Goal: Task Accomplishment & Management: Complete application form

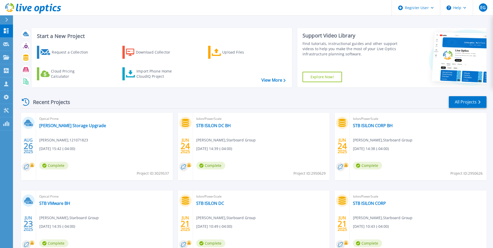
click at [11, 23] on div at bounding box center [9, 19] width 8 height 9
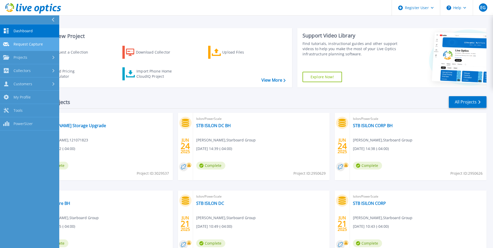
click at [33, 45] on span "Request Capture" at bounding box center [28, 44] width 29 height 5
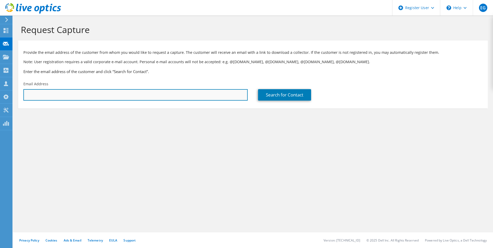
click at [48, 91] on input "text" at bounding box center [135, 94] width 224 height 11
type input "[EMAIL_ADDRESS][DOMAIN_NAME]"
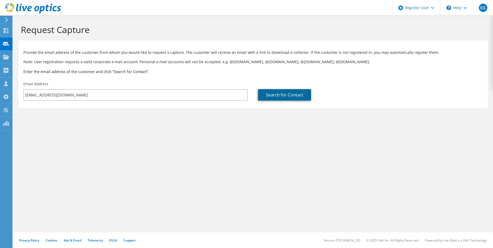
click at [275, 96] on link "Search for Contact" at bounding box center [284, 94] width 53 height 11
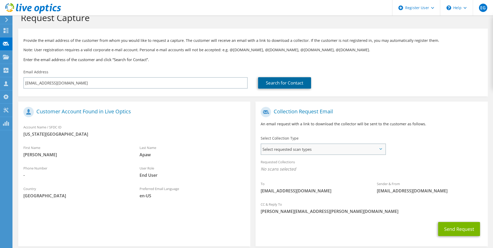
scroll to position [17, 0]
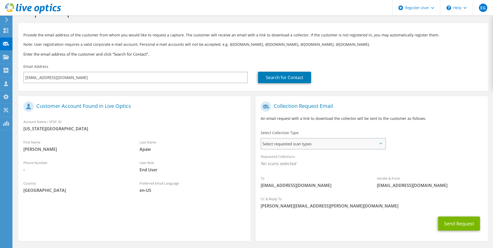
click at [307, 145] on span "Select requested scan types" at bounding box center [323, 143] width 124 height 10
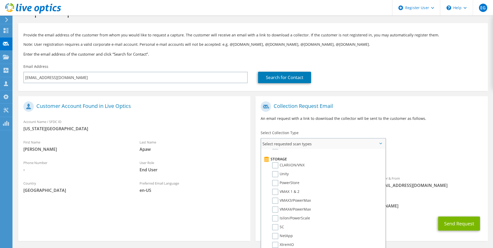
scroll to position [86, 0]
click at [276, 172] on label "Unity" at bounding box center [280, 173] width 17 height 6
click at [0, 0] on input "Unity" at bounding box center [0, 0] width 0 height 0
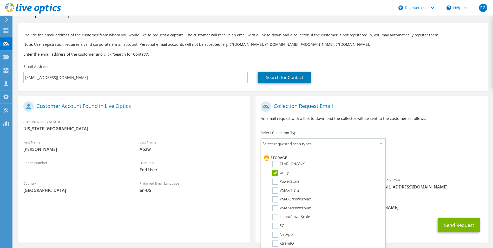
click at [443, 145] on div "To dapaw@mica.edu Sender & From liveoptics@liveoptics.com" at bounding box center [371, 147] width 232 height 96
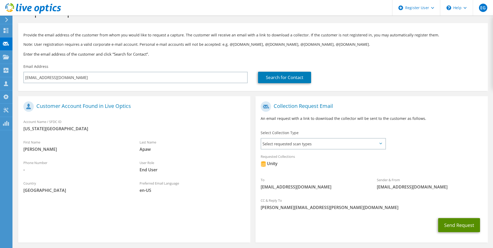
click at [446, 224] on button "Send Request" at bounding box center [459, 225] width 42 height 14
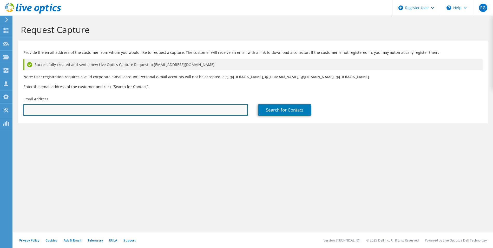
click at [147, 112] on input "text" at bounding box center [135, 109] width 224 height 11
type input "[EMAIL_ADDRESS][DOMAIN_NAME]"
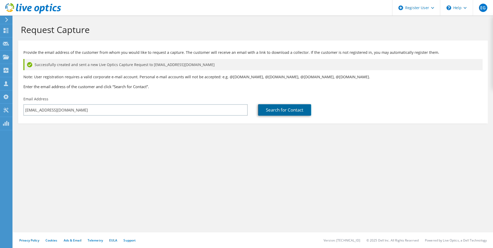
click at [286, 109] on link "Search for Contact" at bounding box center [284, 109] width 53 height 11
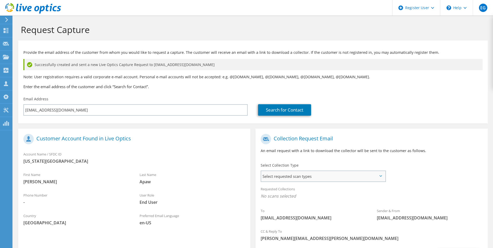
click at [296, 172] on span "Select requested scan types" at bounding box center [323, 176] width 124 height 10
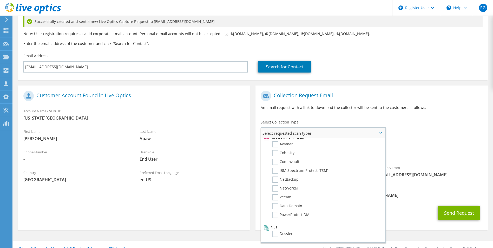
scroll to position [51, 0]
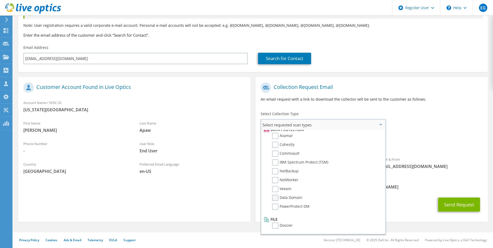
click at [277, 199] on label "Data Domain" at bounding box center [287, 198] width 30 height 6
click at [0, 0] on input "Data Domain" at bounding box center [0, 0] width 0 height 0
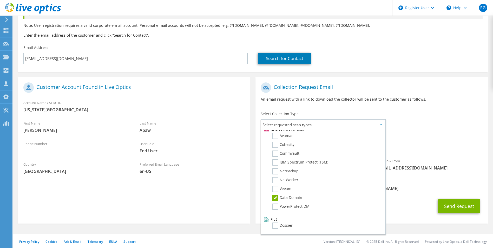
click at [398, 194] on div "CC & Reply To Emily.Grady@dell.com" at bounding box center [371, 186] width 232 height 21
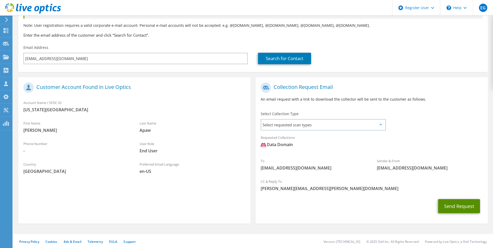
click at [458, 211] on button "Send Request" at bounding box center [459, 206] width 42 height 14
